Goal: Task Accomplishment & Management: Manage account settings

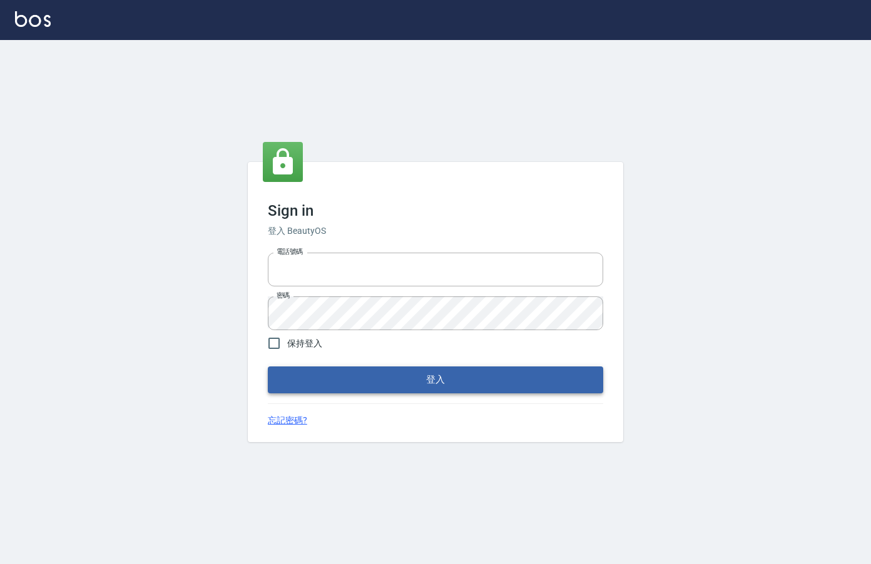
type input "0912850395"
click at [503, 390] on button "登入" at bounding box center [435, 380] width 335 height 26
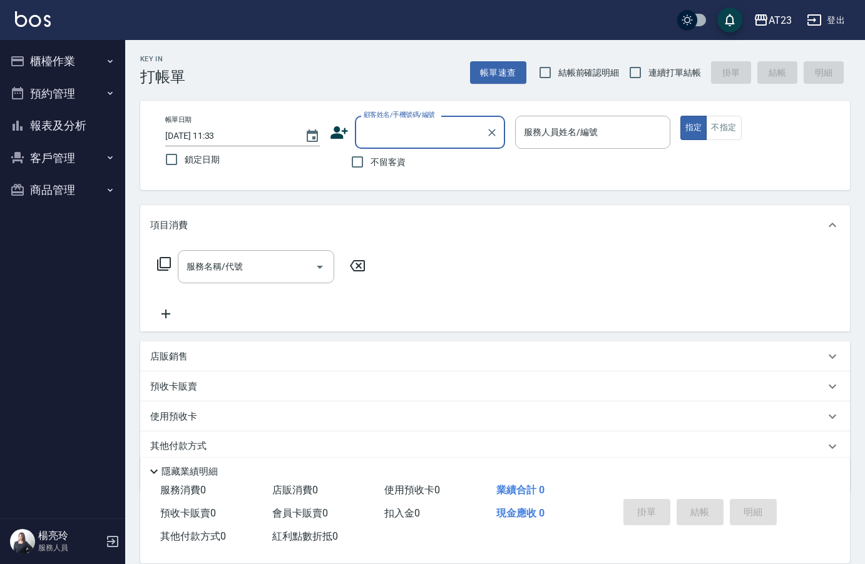
click at [56, 63] on button "櫃檯作業" at bounding box center [62, 61] width 115 height 33
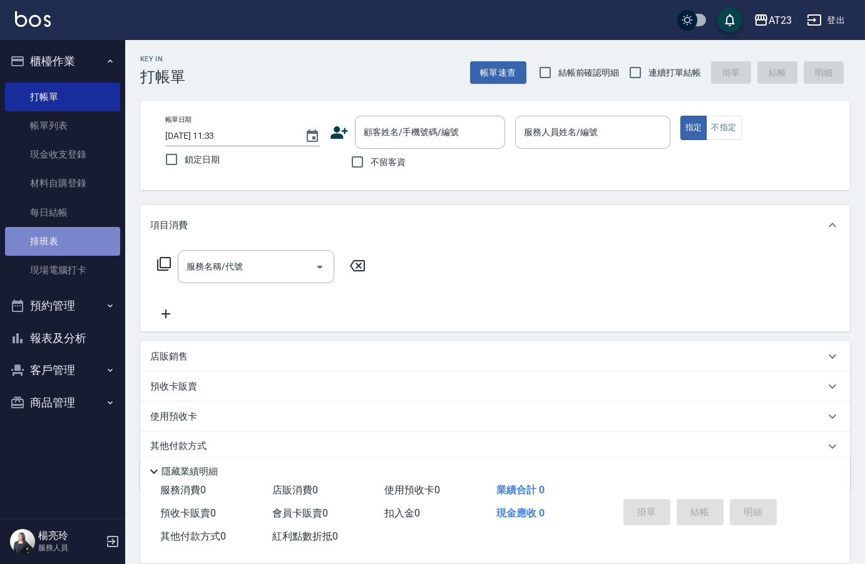
click at [54, 248] on link "排班表" at bounding box center [62, 241] width 115 height 29
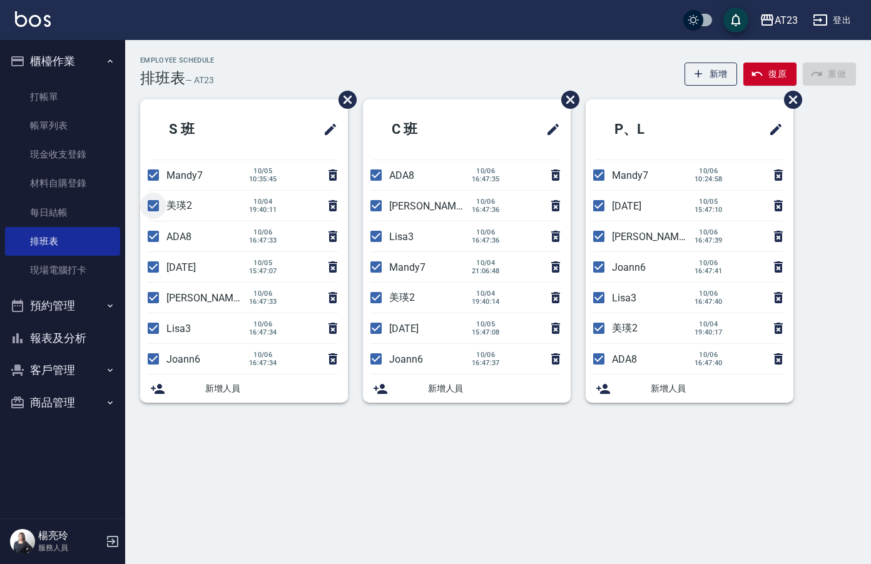
click at [153, 204] on input "checkbox" at bounding box center [153, 206] width 26 height 26
checkbox input "false"
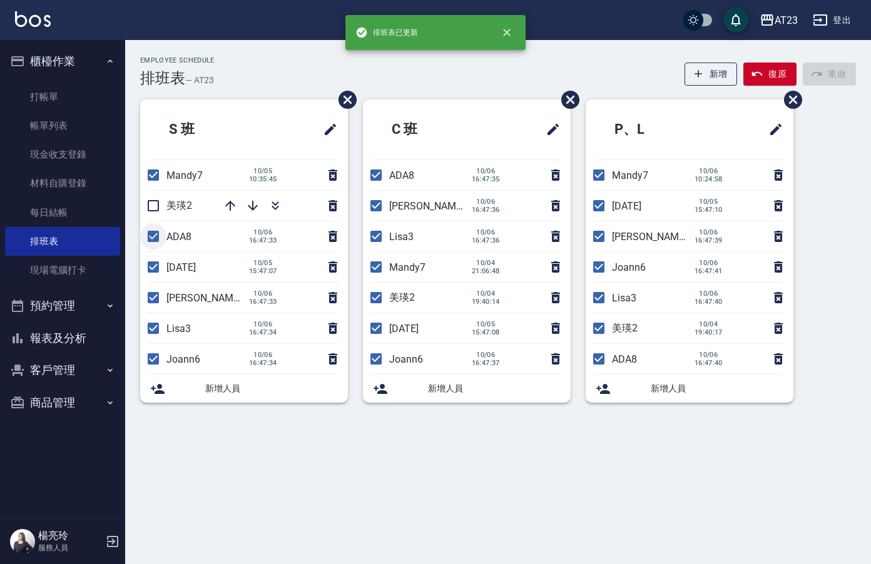
click at [153, 233] on input "checkbox" at bounding box center [153, 236] width 26 height 26
checkbox input "false"
click at [148, 294] on input "checkbox" at bounding box center [153, 298] width 26 height 26
checkbox input "false"
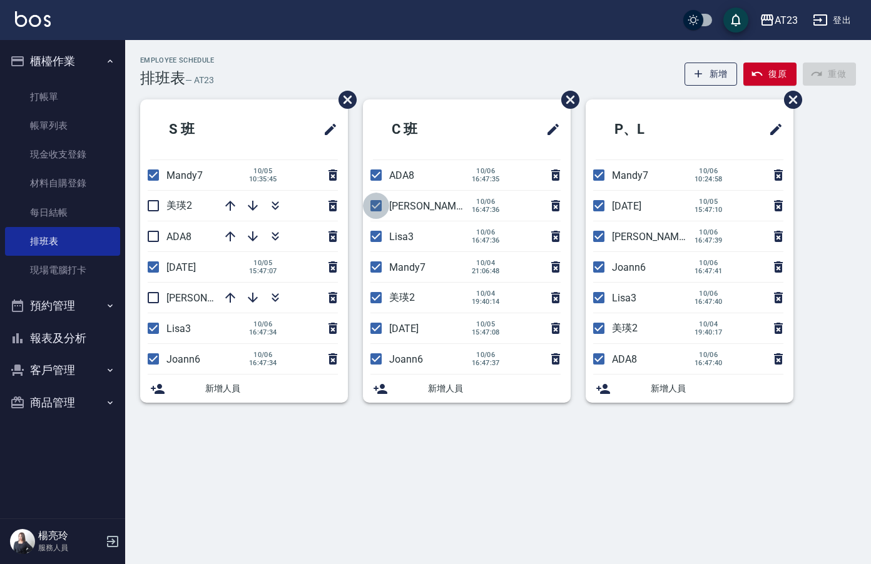
click at [382, 207] on input "checkbox" at bounding box center [376, 206] width 26 height 26
checkbox input "false"
click at [377, 185] on input "checkbox" at bounding box center [376, 175] width 26 height 26
checkbox input "false"
drag, startPoint x: 369, startPoint y: 359, endPoint x: 427, endPoint y: 359, distance: 58.8
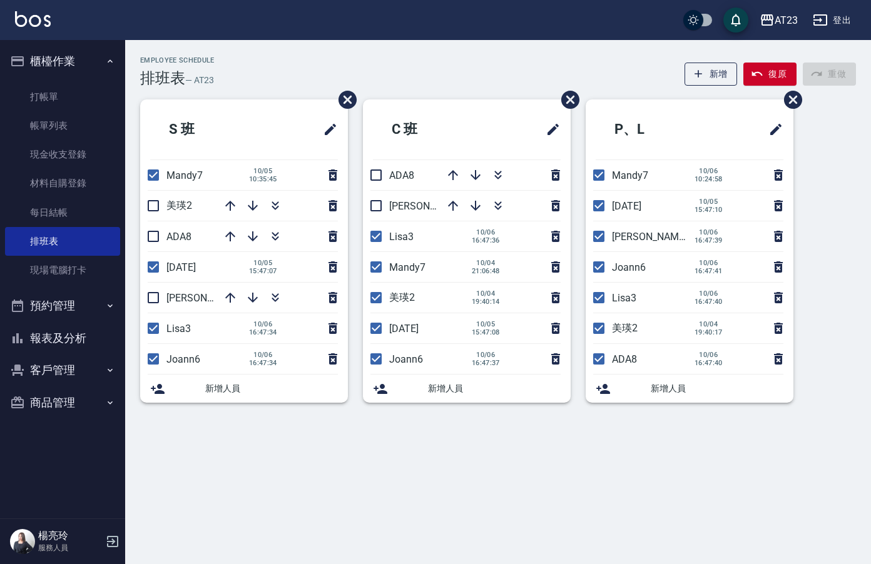
click at [427, 359] on li "Joann6 [DATE] 16:47:37" at bounding box center [467, 359] width 208 height 30
click at [377, 305] on input "checkbox" at bounding box center [376, 298] width 26 height 26
checkbox input "false"
click at [598, 236] on input "checkbox" at bounding box center [599, 236] width 26 height 26
checkbox input "false"
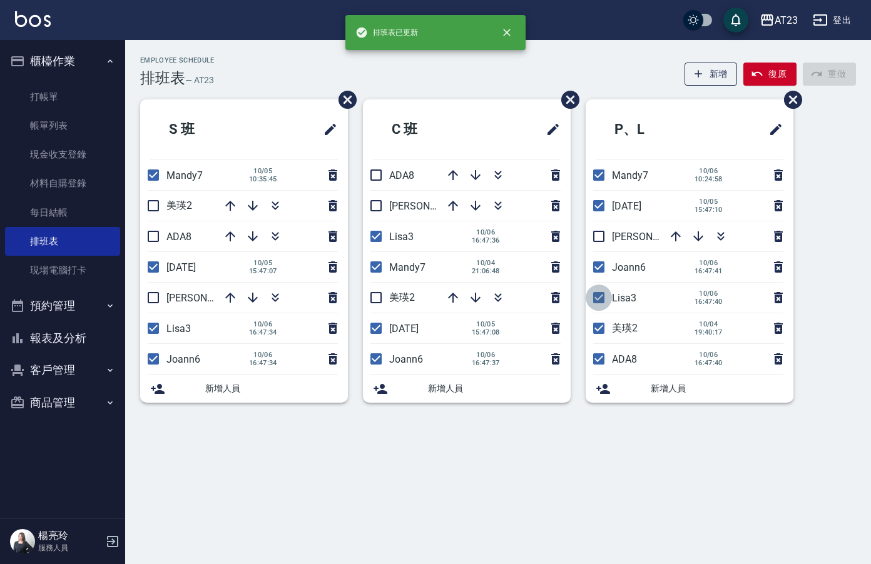
click at [603, 297] on input "checkbox" at bounding box center [599, 298] width 26 height 26
checkbox input "false"
click at [595, 360] on input "checkbox" at bounding box center [599, 359] width 26 height 26
checkbox input "false"
click at [610, 330] on input "checkbox" at bounding box center [599, 328] width 26 height 26
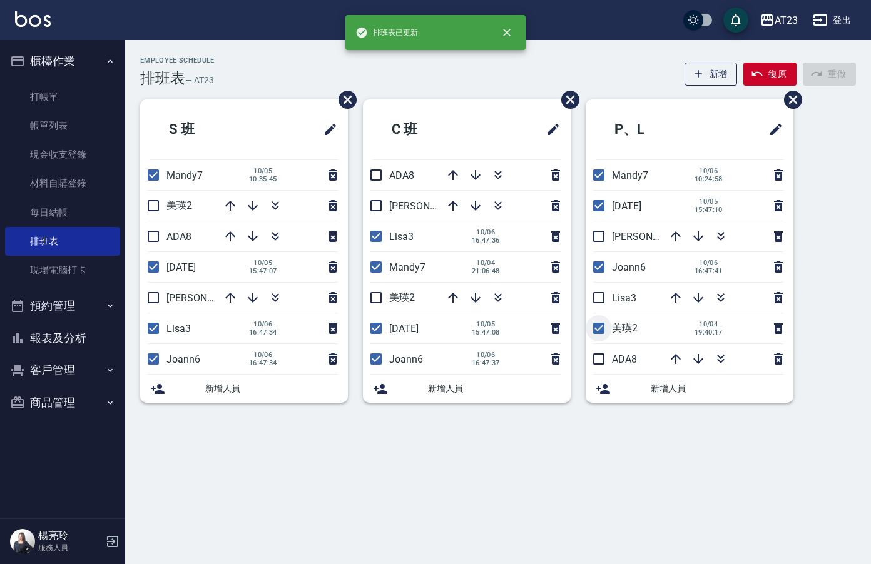
checkbox input "false"
